Goal: Transaction & Acquisition: Book appointment/travel/reservation

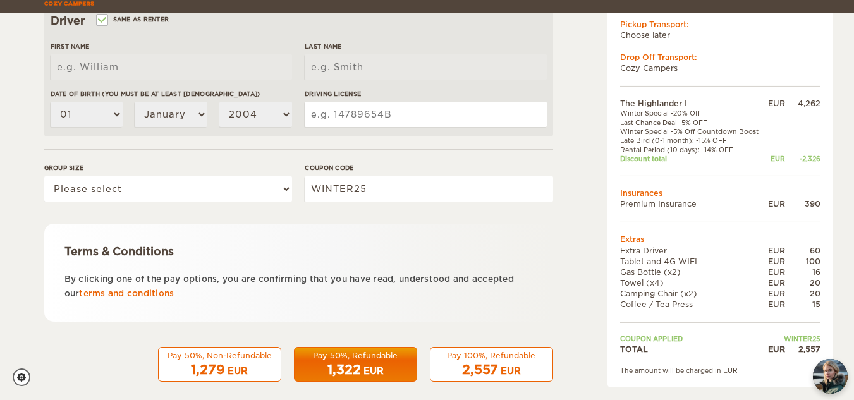
scroll to position [422, 0]
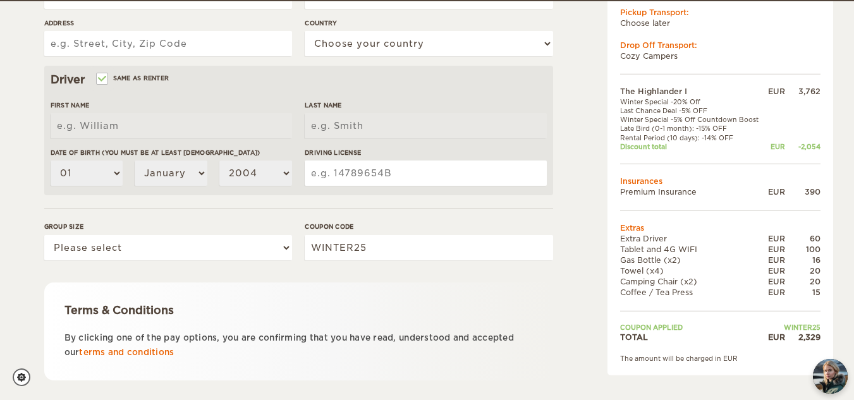
scroll to position [351, 0]
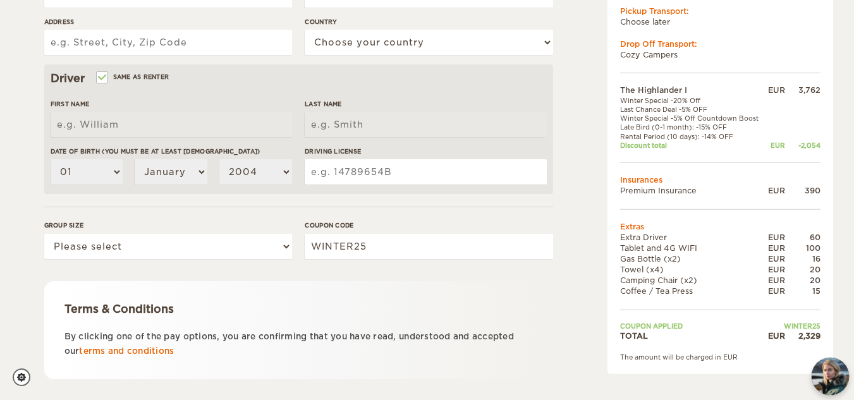
click at [833, 375] on img "chat-button" at bounding box center [830, 376] width 37 height 37
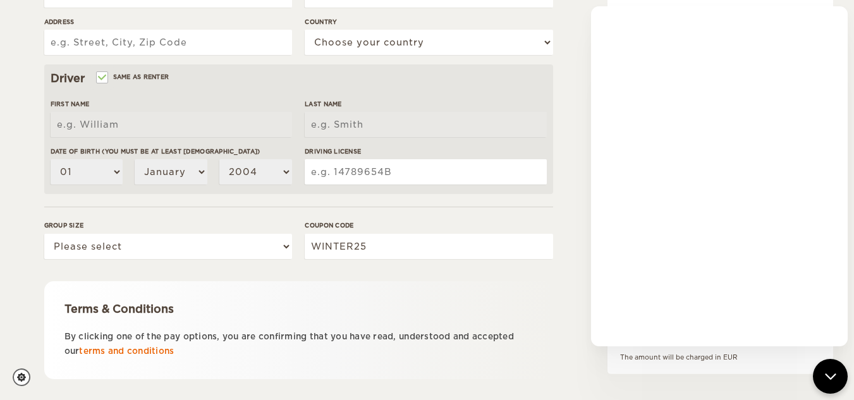
click at [587, 54] on div "The Highlander I Expand Collapse Total 2,329 EUR Automatic COST FOR 10 Days 29.…" at bounding box center [688, 84] width 245 height 748
click at [544, 204] on form "Renter First Name Last Name Date of birth (You must be at least 20 years old) 0…" at bounding box center [298, 107] width 509 height 666
click at [826, 377] on icon "chat-button" at bounding box center [830, 377] width 16 height 16
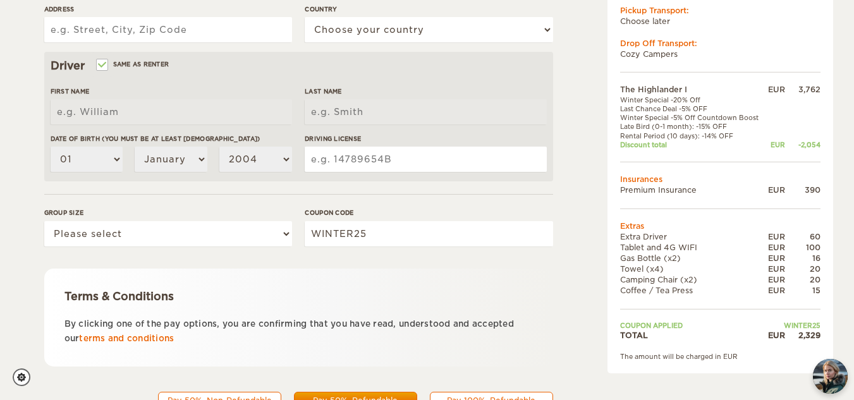
scroll to position [365, 0]
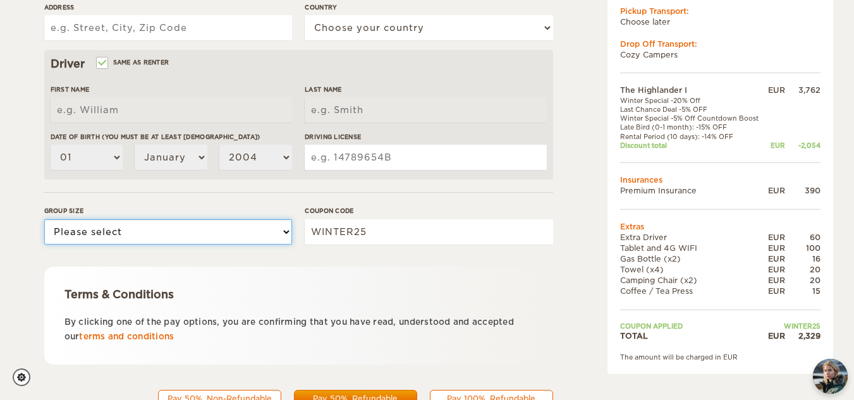
click at [182, 220] on select "Please select 1 2" at bounding box center [168, 231] width 248 height 25
select select "2"
click at [44, 219] on select "Please select 1 2" at bounding box center [168, 231] width 248 height 25
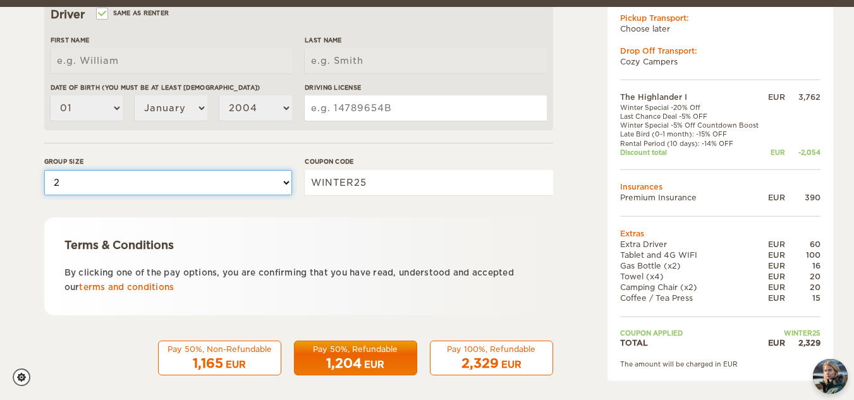
scroll to position [422, 0]
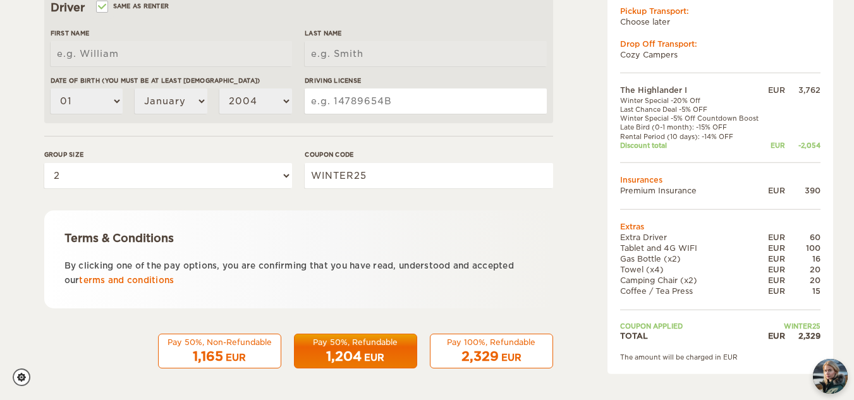
click at [500, 348] on div "2,329 EUR" at bounding box center [491, 357] width 107 height 18
click at [518, 356] on div "EUR" at bounding box center [511, 357] width 20 height 13
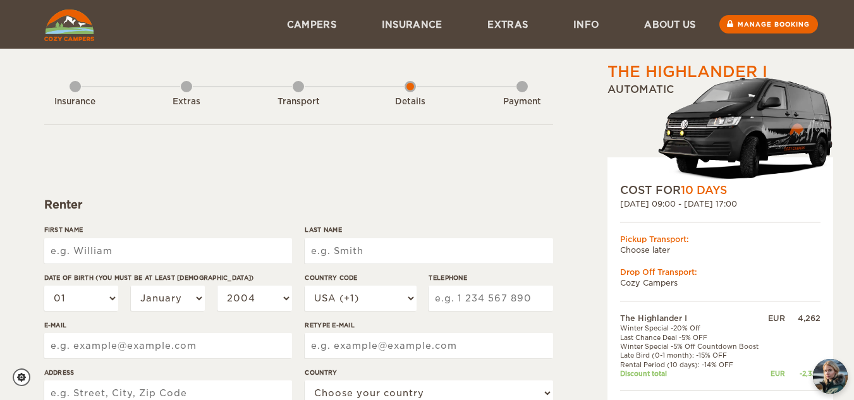
click at [774, 13] on div "Manage booking" at bounding box center [768, 24] width 99 height 49
click at [775, 18] on link "Manage booking" at bounding box center [769, 24] width 102 height 19
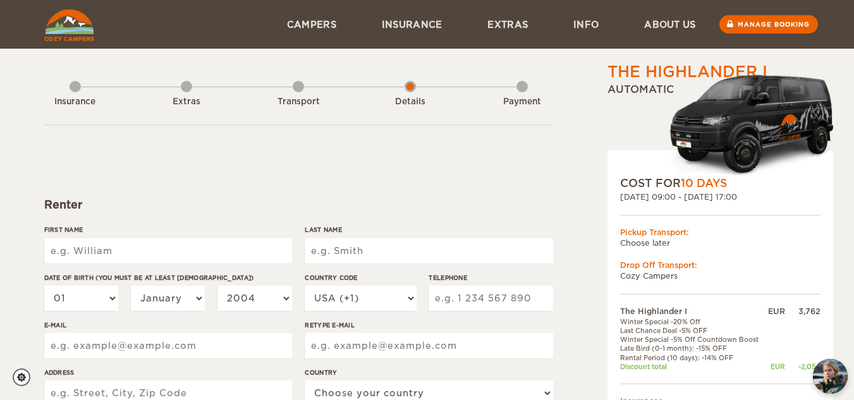
click at [299, 90] on div "Transport" at bounding box center [298, 99] width 11 height 51
